Goal: Find specific page/section: Find specific page/section

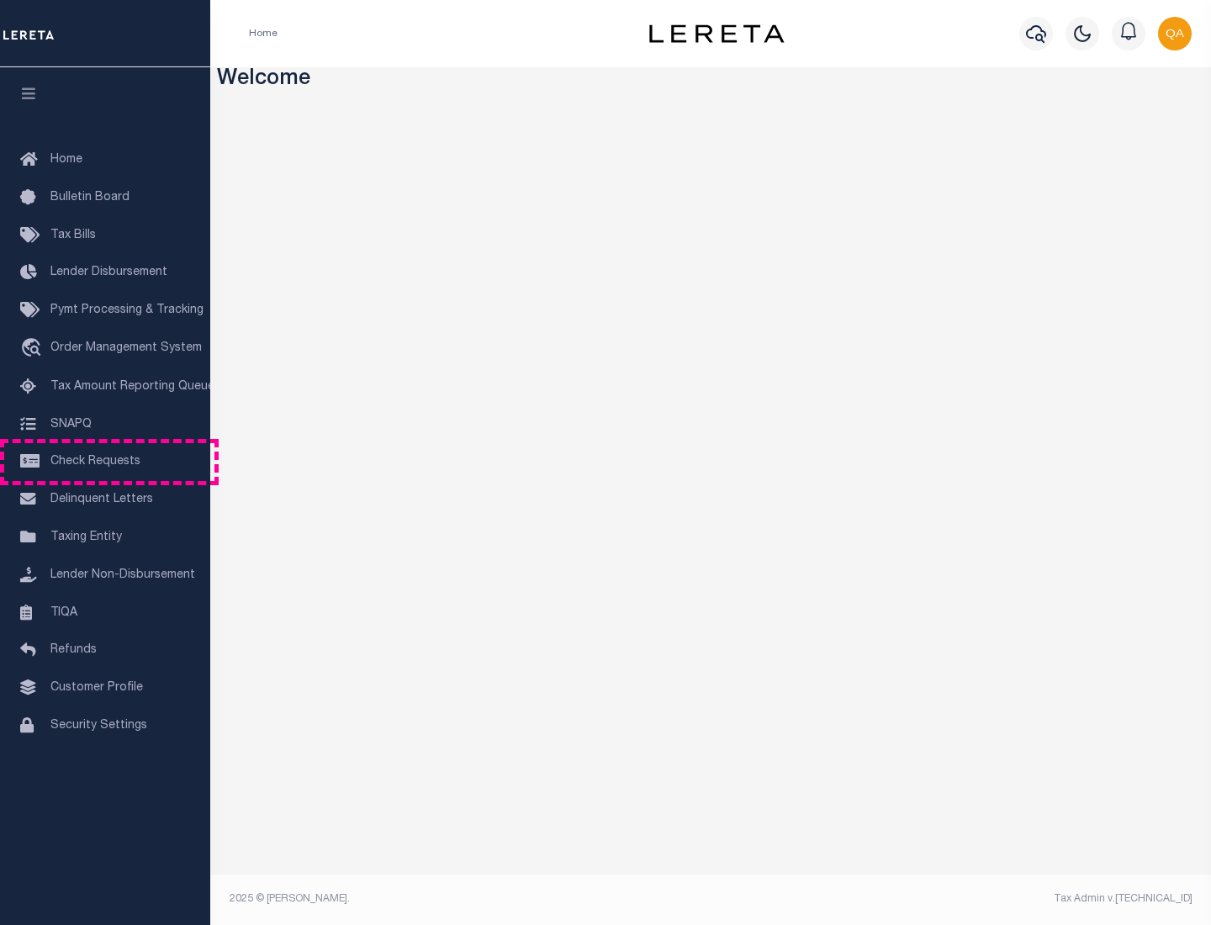
click at [105, 462] on span "Check Requests" at bounding box center [95, 462] width 90 height 12
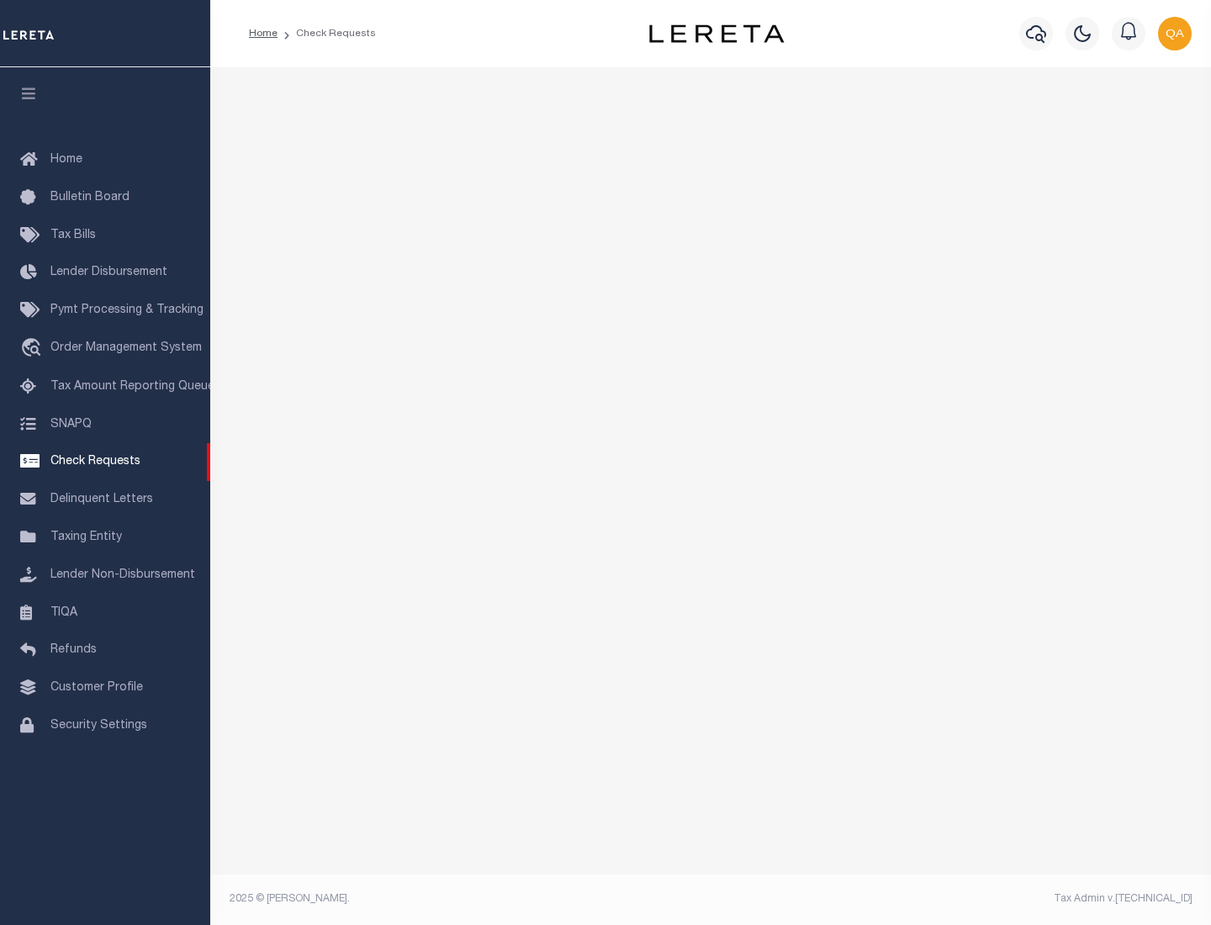
select select "50"
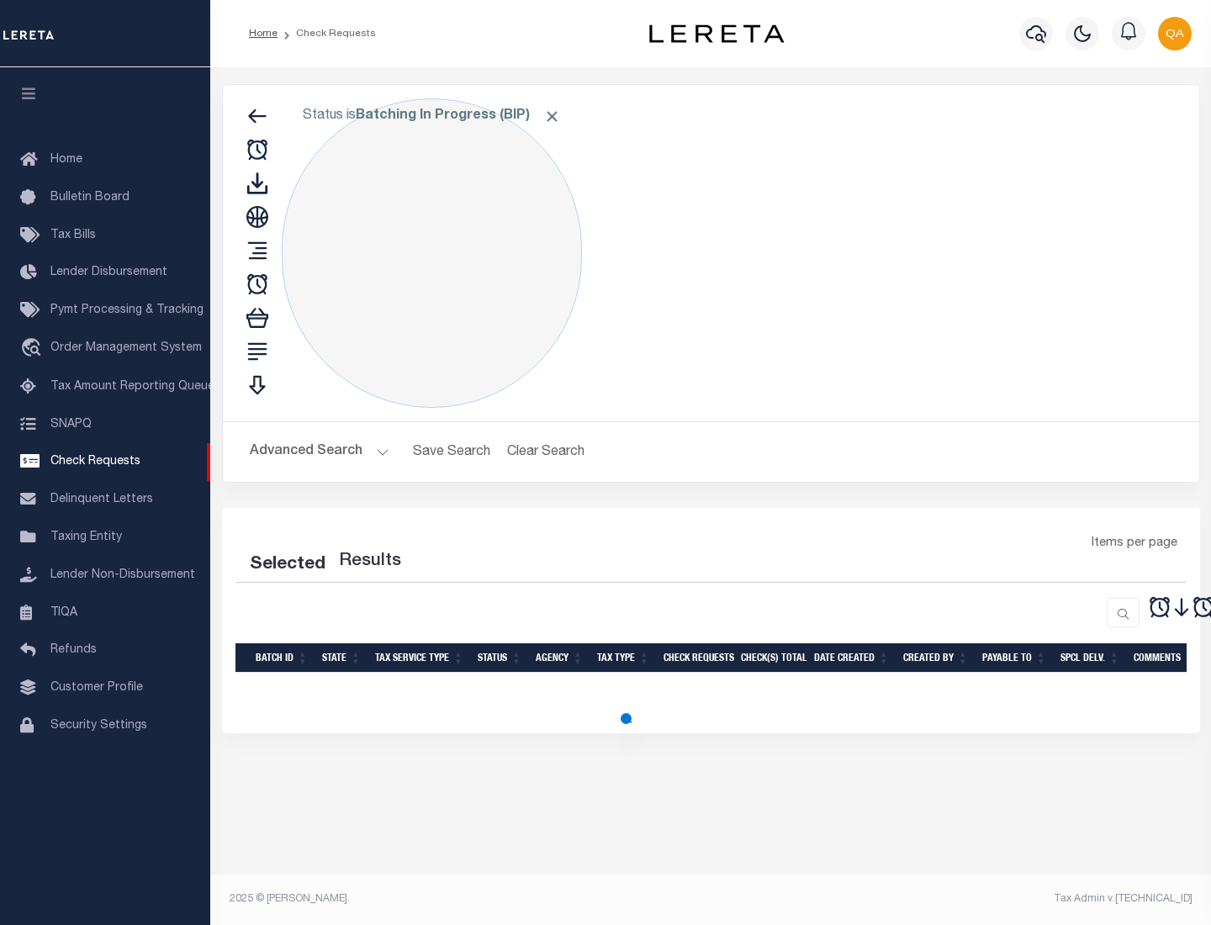
select select "50"
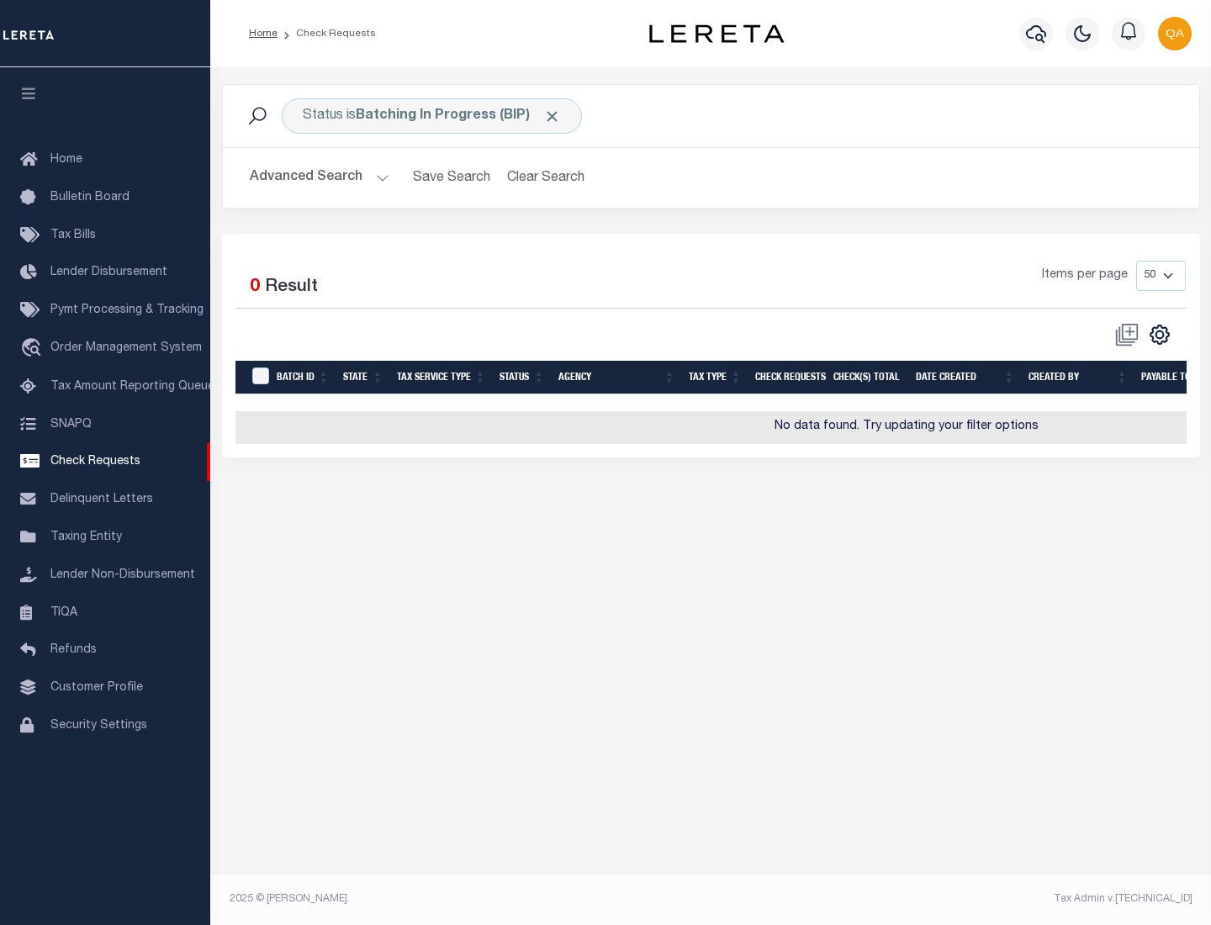
click at [553, 116] on span "Click to Remove" at bounding box center [552, 117] width 18 height 18
